Goal: Information Seeking & Learning: Learn about a topic

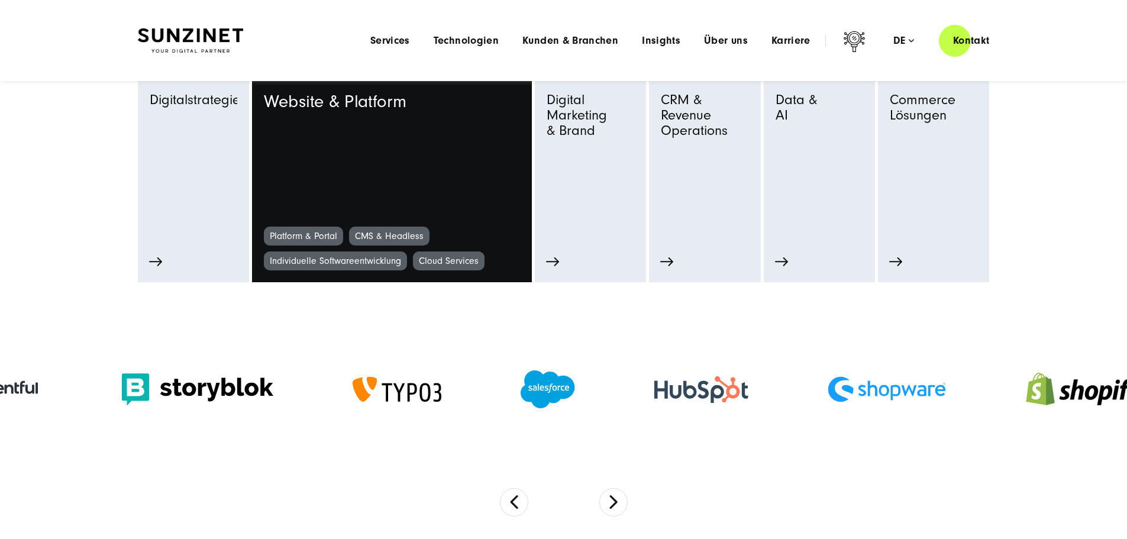
scroll to position [532, 0]
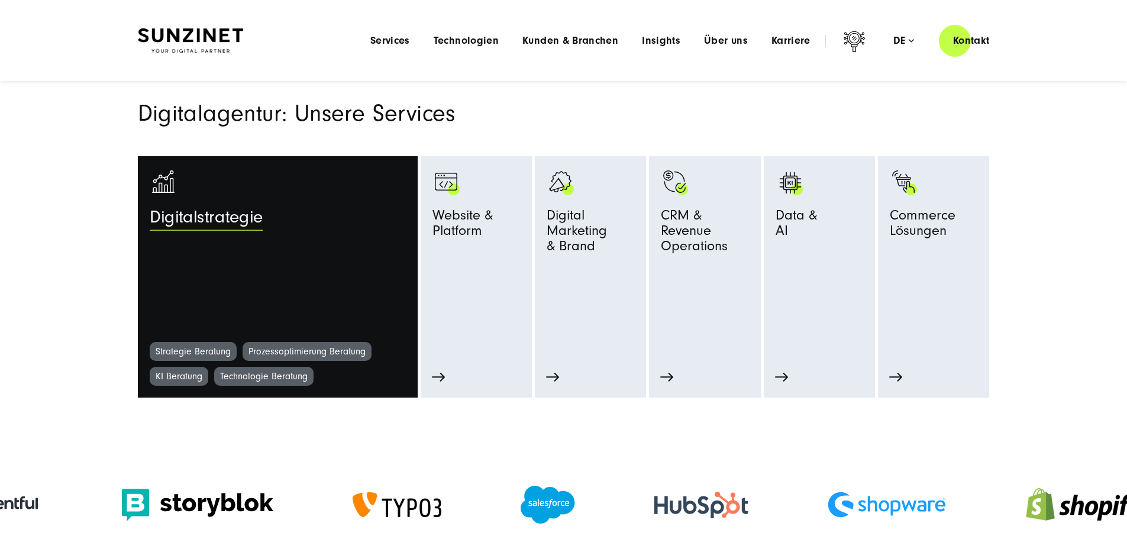
click at [313, 292] on link "Digitalstrategie" at bounding box center [278, 255] width 256 height 174
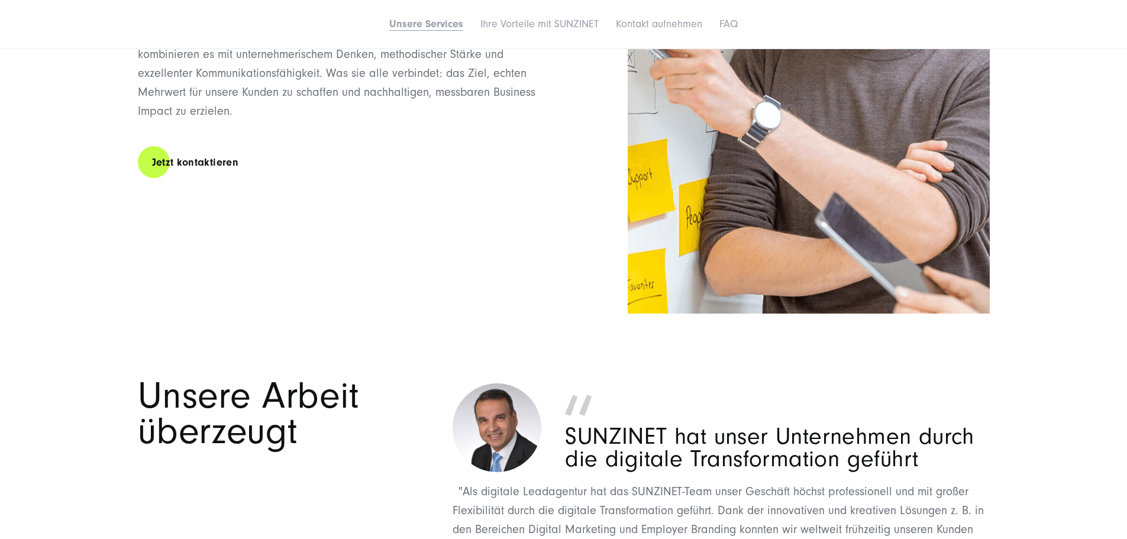
scroll to position [2247, 0]
